Goal: Use online tool/utility: Utilize a website feature to perform a specific function

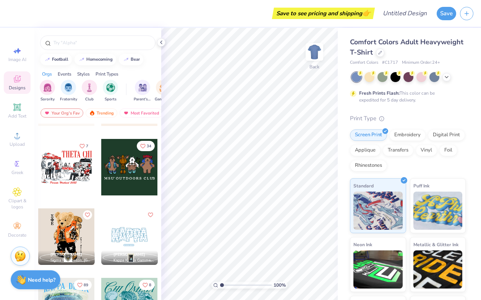
scroll to position [0, 10]
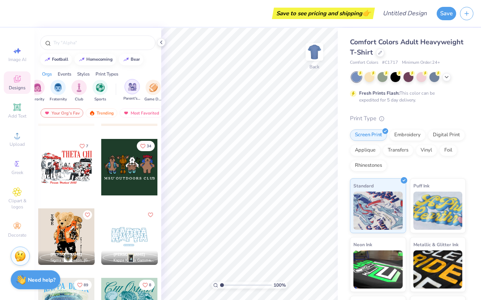
click at [133, 85] on img "filter for Parent's Weekend" at bounding box center [132, 86] width 9 height 9
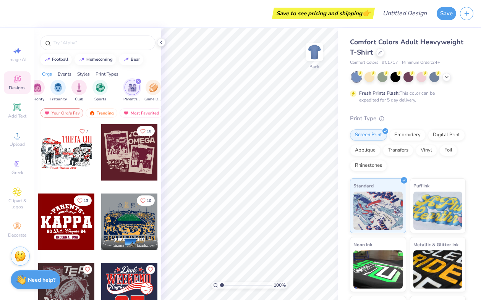
click at [450, 77] on div at bounding box center [408, 77] width 114 height 10
click at [448, 76] on icon at bounding box center [446, 76] width 6 height 6
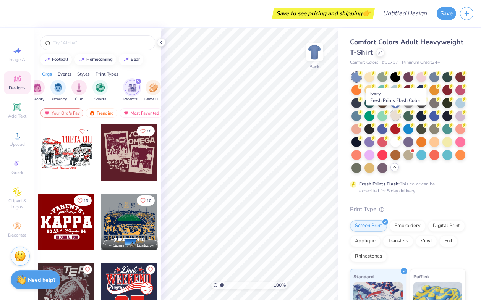
click at [394, 114] on div at bounding box center [395, 115] width 10 height 10
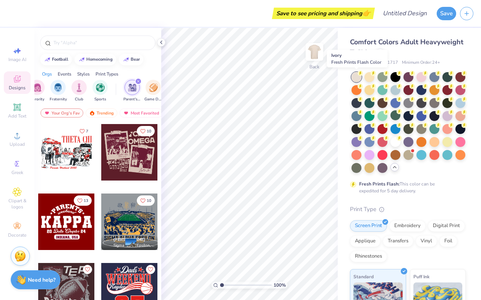
click at [358, 77] on div at bounding box center [356, 77] width 10 height 10
click at [371, 77] on div at bounding box center [369, 76] width 10 height 10
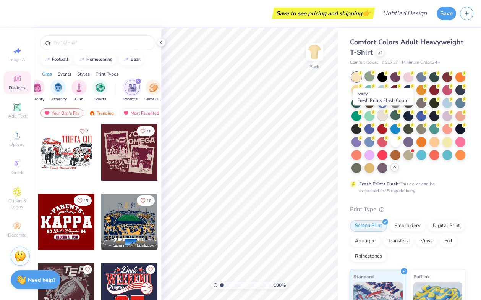
click at [381, 115] on div at bounding box center [382, 115] width 10 height 10
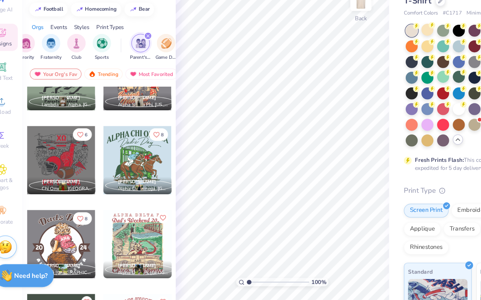
scroll to position [7471, 0]
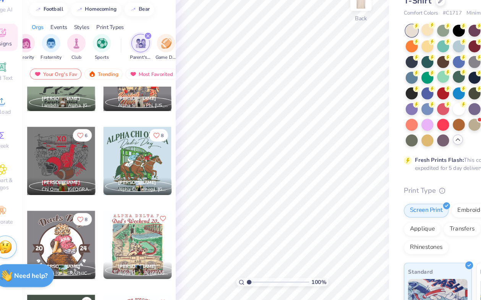
click at [63, 185] on div at bounding box center [66, 185] width 56 height 56
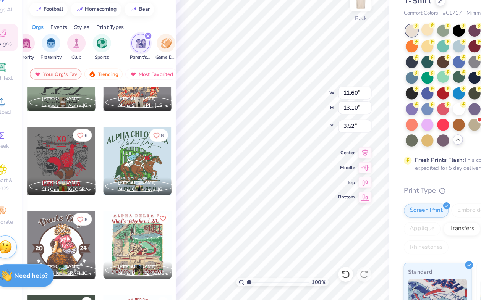
type input "3.52"
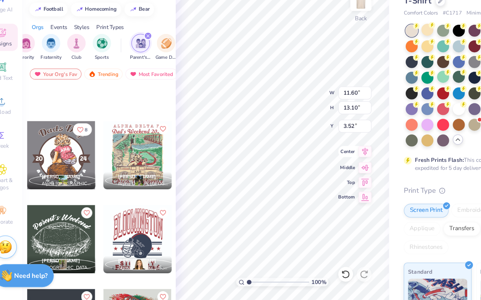
scroll to position [7609, 0]
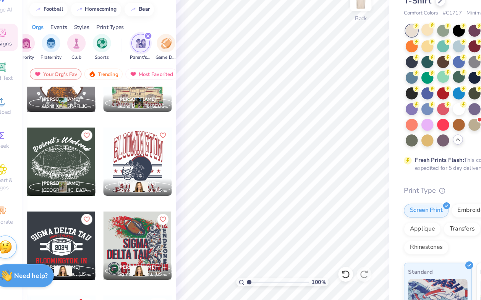
click at [73, 250] on div at bounding box center [66, 255] width 56 height 56
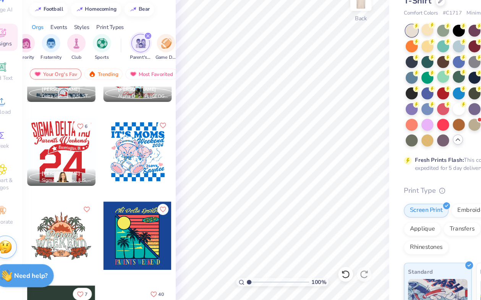
scroll to position [7973, 0]
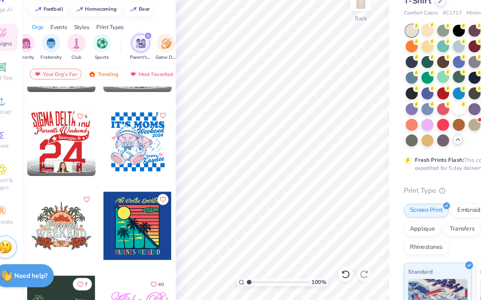
click at [71, 169] on div at bounding box center [66, 169] width 56 height 56
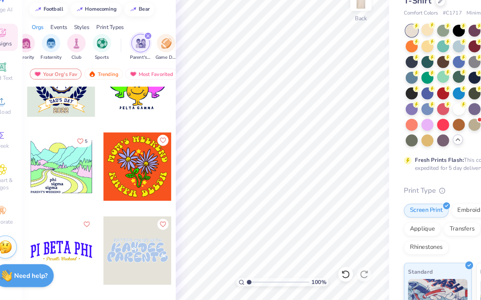
scroll to position [14785, 0]
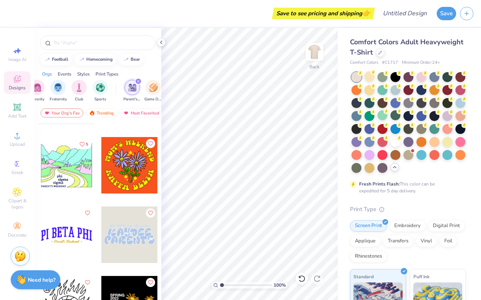
click at [140, 82] on div "filter for Parent's Weekend" at bounding box center [138, 81] width 7 height 7
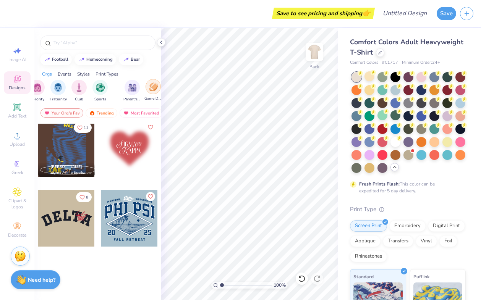
click at [151, 90] on img "filter for Game Day" at bounding box center [153, 86] width 9 height 9
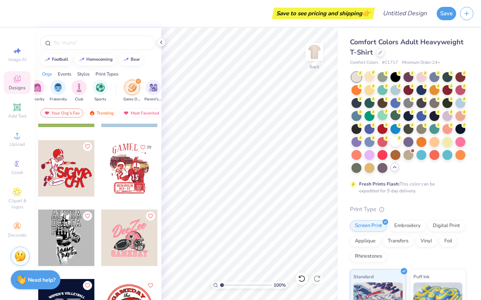
scroll to position [543, 0]
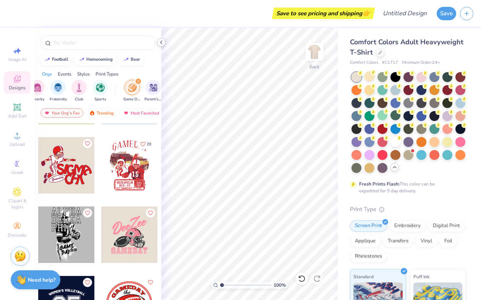
click at [160, 41] on icon at bounding box center [161, 42] width 6 height 6
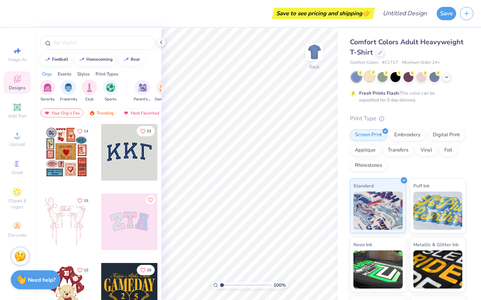
click at [371, 77] on div at bounding box center [369, 76] width 10 height 10
click at [447, 77] on icon at bounding box center [446, 76] width 6 height 6
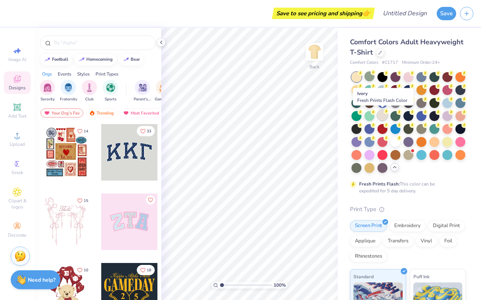
click at [384, 115] on div at bounding box center [382, 115] width 10 height 10
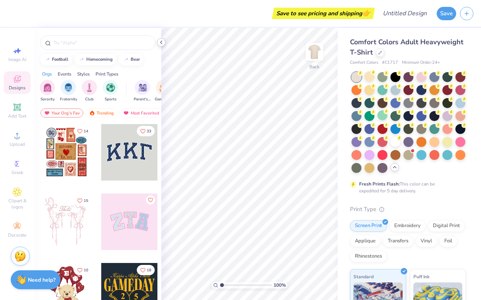
click at [163, 42] on icon at bounding box center [161, 42] width 6 height 6
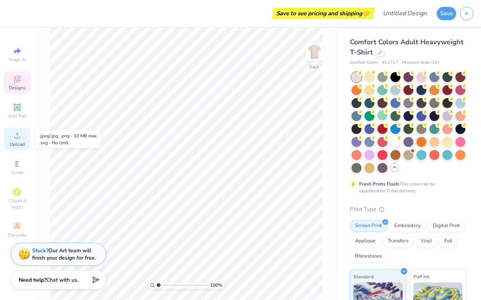
click at [18, 139] on circle at bounding box center [17, 138] width 4 height 4
click at [15, 108] on icon at bounding box center [17, 107] width 9 height 9
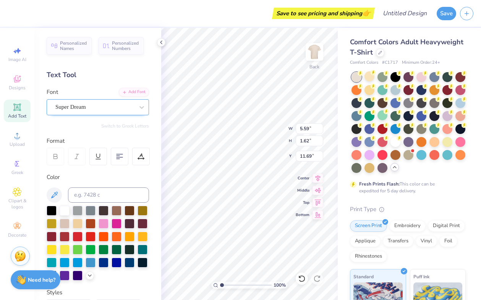
click at [105, 113] on div "Super Dream" at bounding box center [98, 107] width 102 height 16
type input "y"
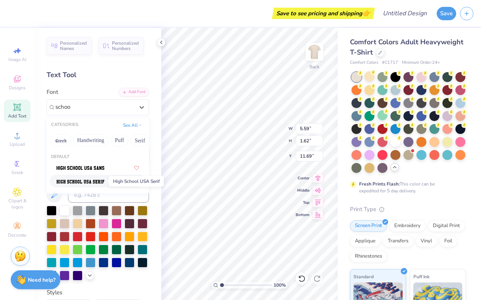
click at [83, 180] on img at bounding box center [80, 181] width 48 height 5
type input "schoo"
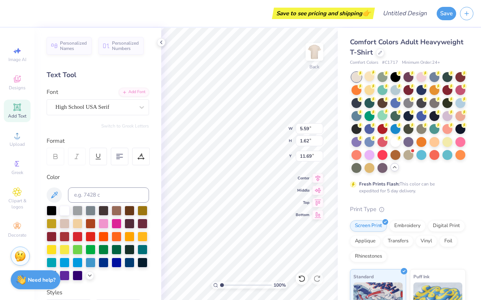
type input "5.37"
type input "1.82"
type input "11.59"
type textarea "Sig delt"
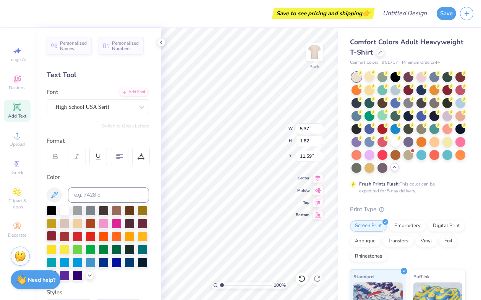
click at [53, 237] on div at bounding box center [52, 236] width 10 height 10
click at [64, 236] on div at bounding box center [65, 236] width 10 height 10
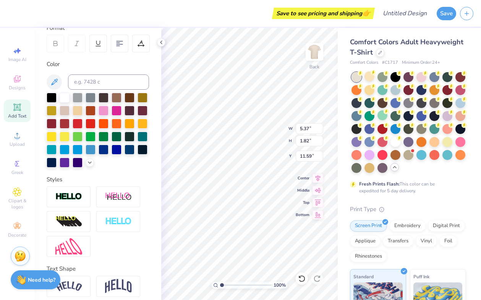
scroll to position [115, 0]
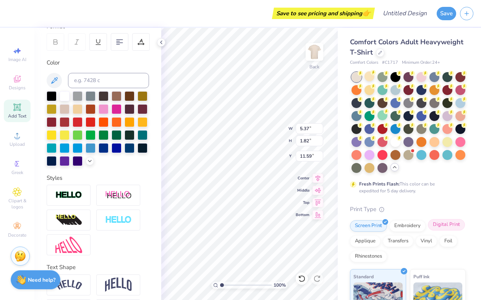
click at [445, 226] on div "Digital Print" at bounding box center [446, 224] width 37 height 11
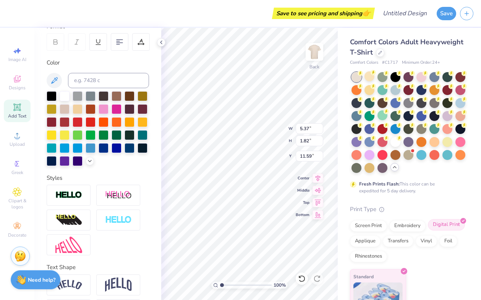
type input "8.84"
type input "5.34"
click at [410, 107] on div at bounding box center [408, 102] width 10 height 10
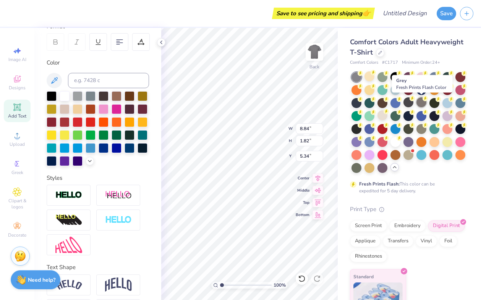
click at [423, 101] on div at bounding box center [421, 102] width 10 height 10
click at [447, 178] on div "Fresh Prints Flash: This color can be expedited for 5 day delivery." at bounding box center [408, 133] width 116 height 122
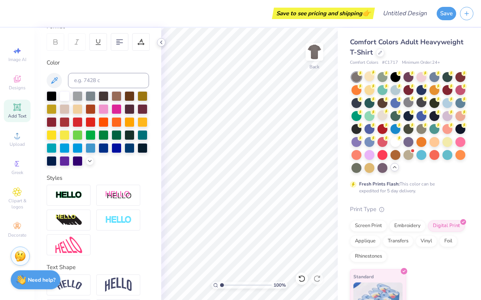
click at [160, 42] on polyline at bounding box center [161, 42] width 2 height 3
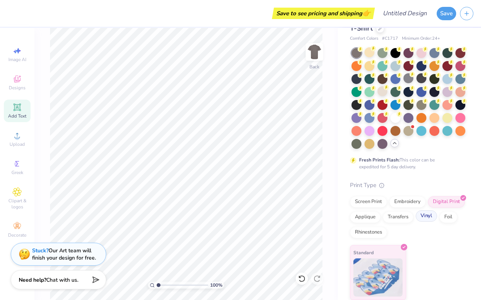
scroll to position [0, 0]
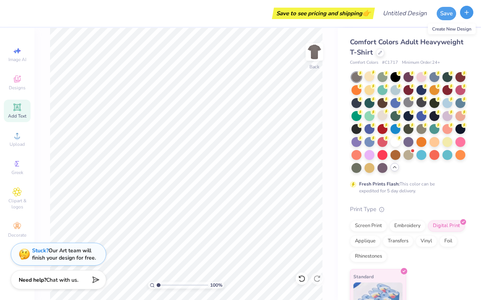
click at [465, 11] on icon "button" at bounding box center [466, 12] width 6 height 6
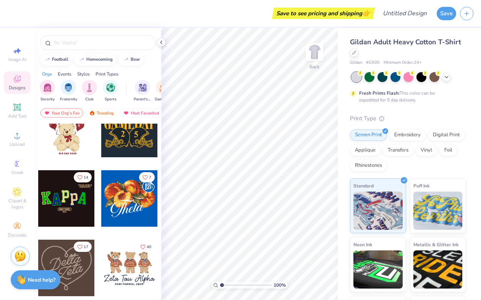
scroll to position [173, 0]
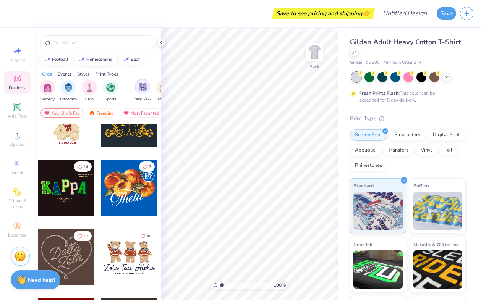
click at [144, 88] on img "filter for Parent's Weekend" at bounding box center [142, 86] width 9 height 9
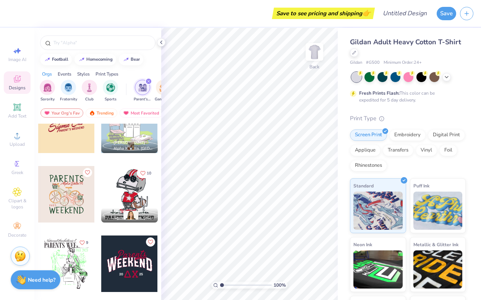
scroll to position [242, 0]
